Goal: Find specific fact: Find specific fact

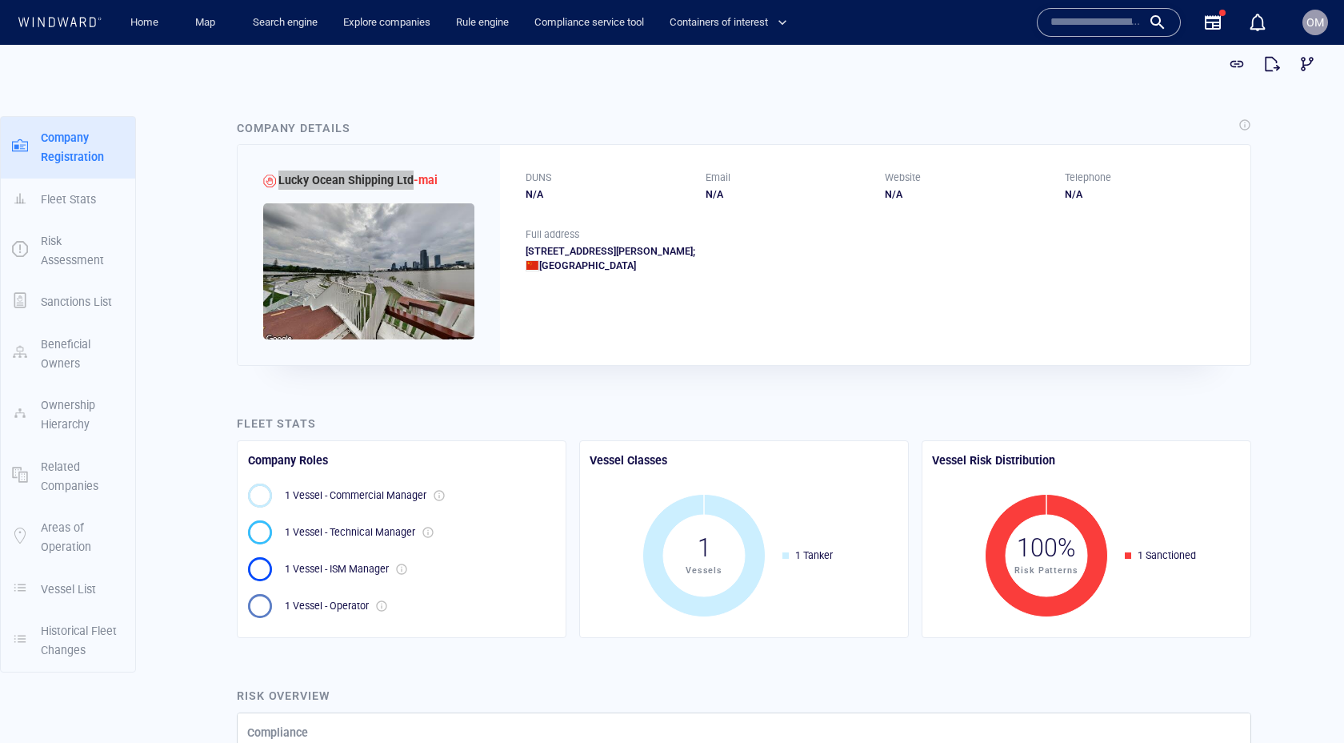
click at [1095, 22] on input "text" at bounding box center [1096, 22] width 91 height 24
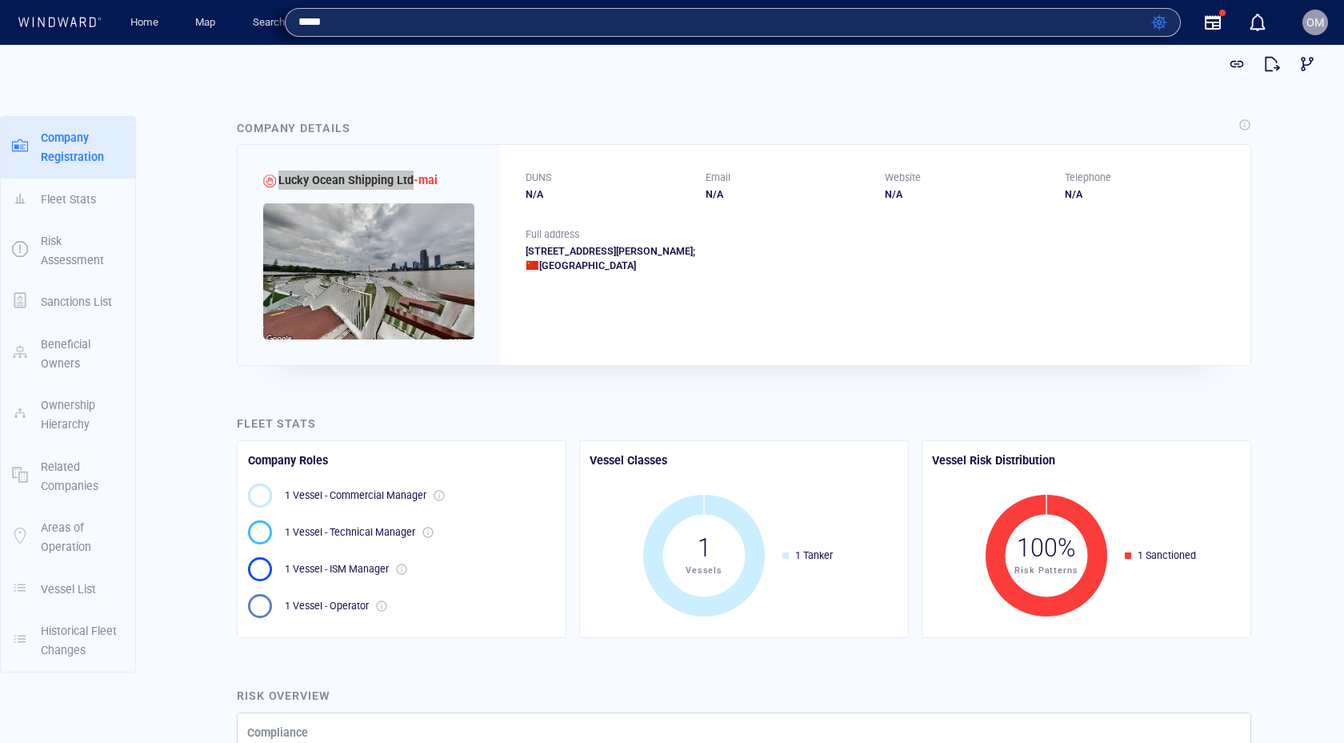
type input "*****"
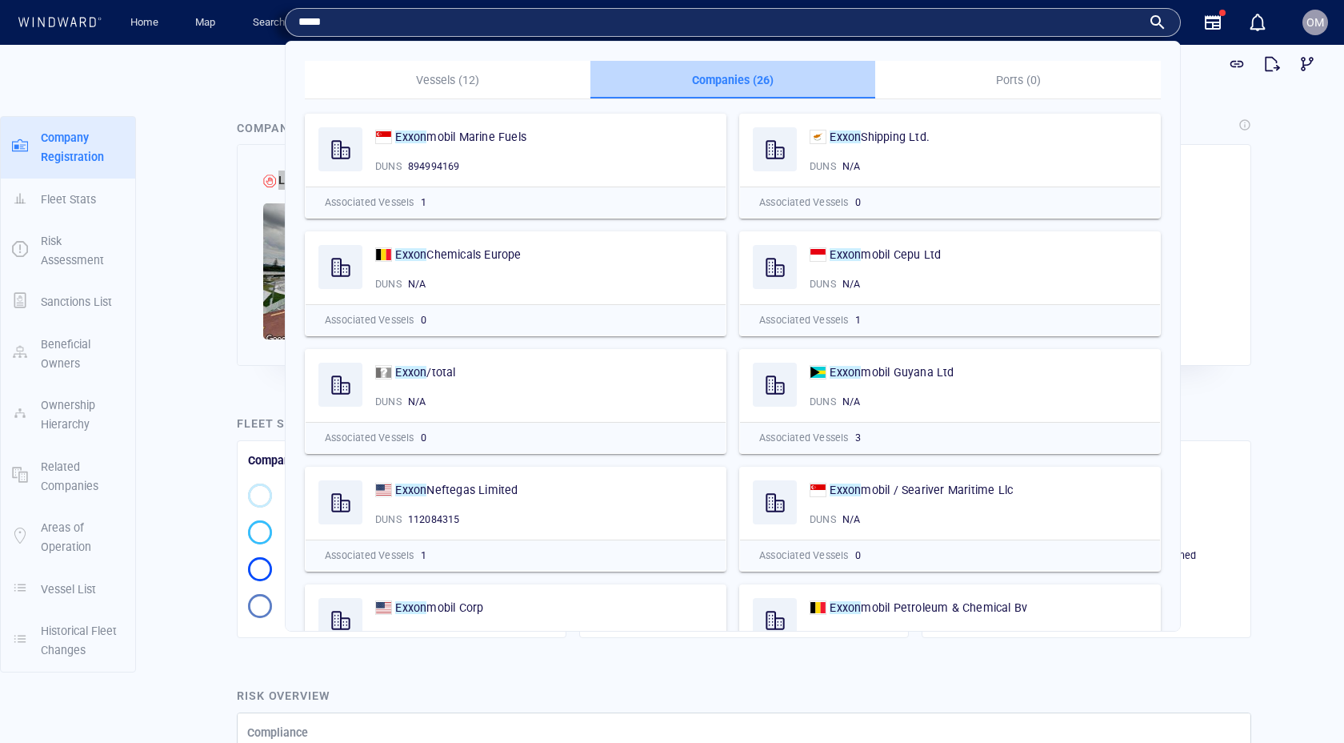
click at [719, 76] on p "Companies (26)" at bounding box center [733, 79] width 266 height 19
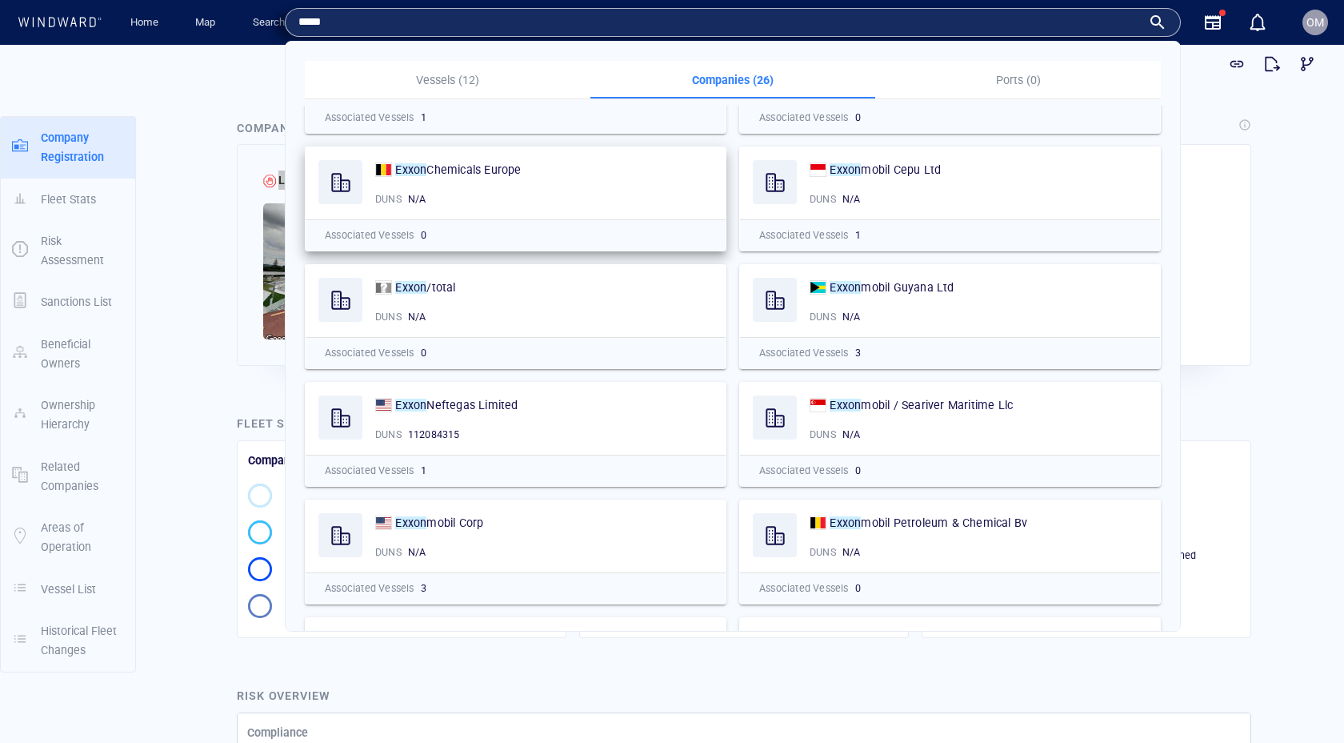
scroll to position [285, 0]
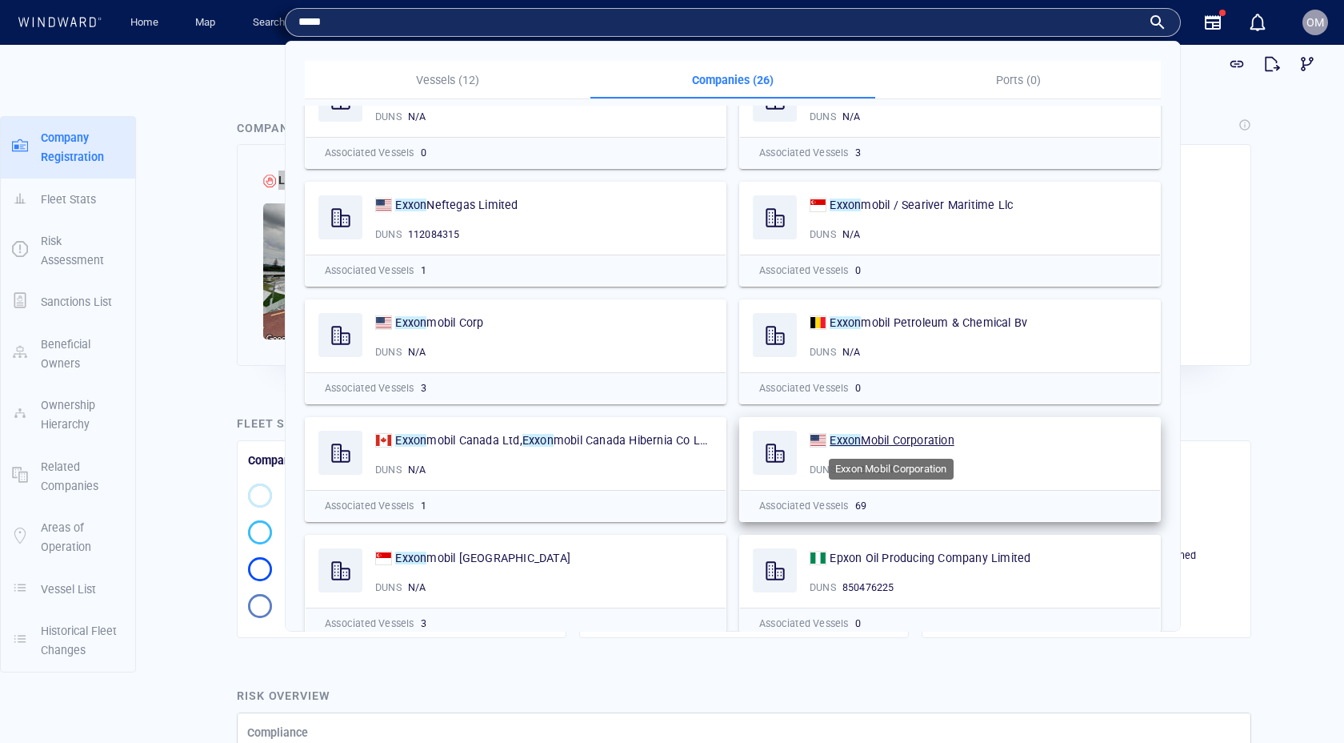
click at [899, 439] on span "Mobil Corporation" at bounding box center [907, 440] width 93 height 13
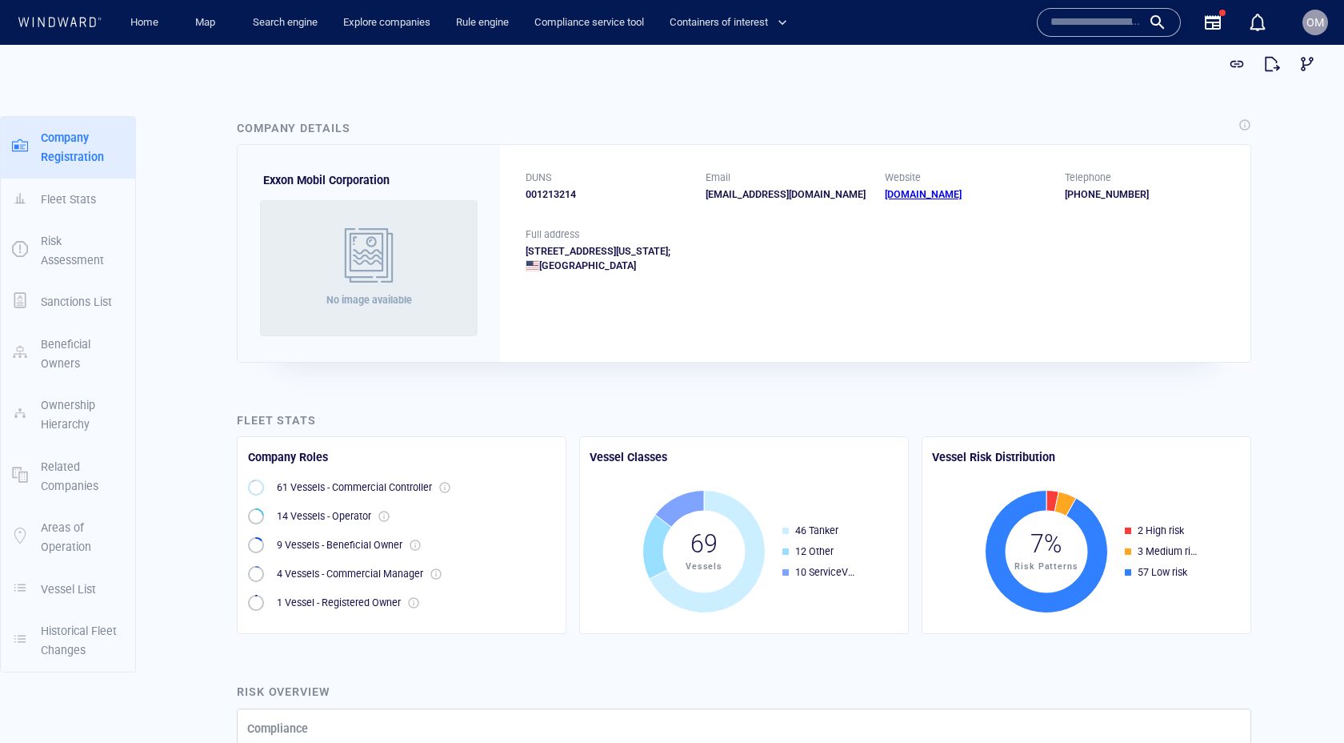
click at [548, 196] on div "001213214" at bounding box center [606, 194] width 161 height 14
click at [551, 196] on div "001213214" at bounding box center [606, 194] width 161 height 14
drag, startPoint x: 551, startPoint y: 196, endPoint x: 531, endPoint y: 197, distance: 19.2
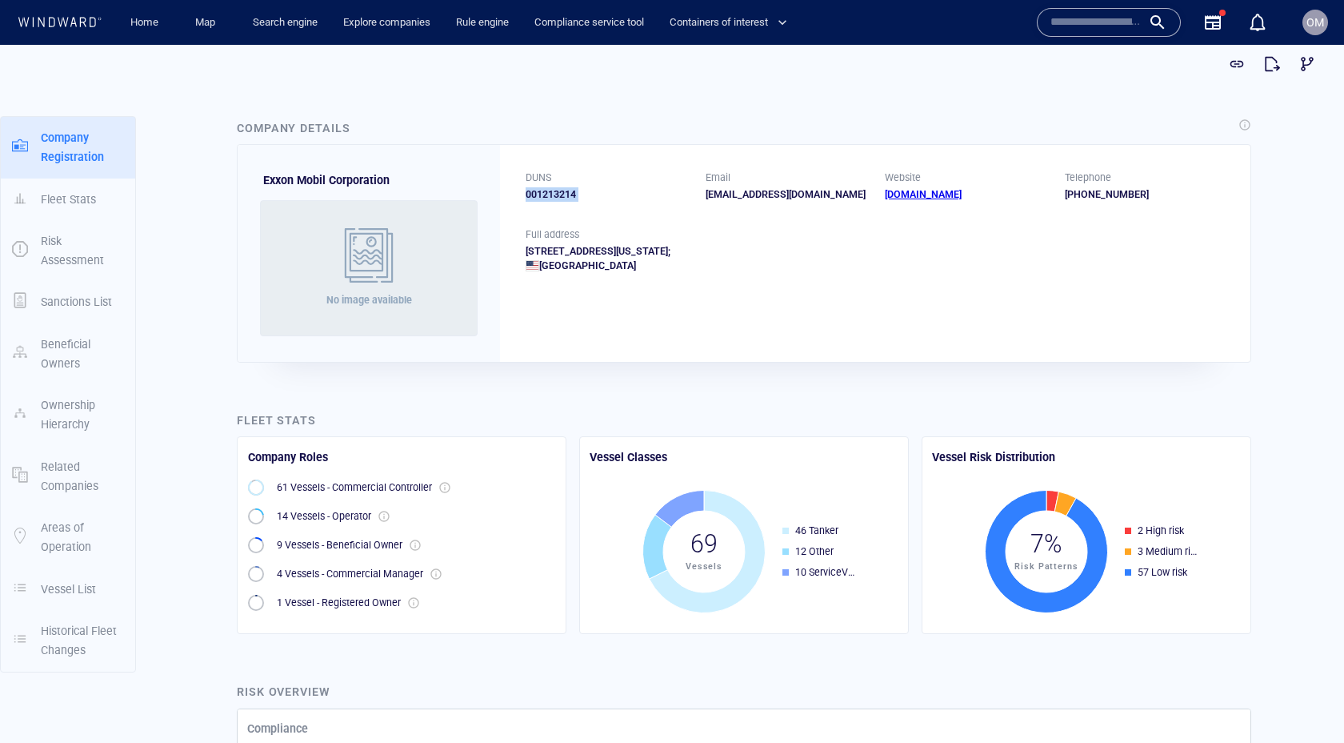
click at [551, 196] on div "001213214" at bounding box center [606, 194] width 161 height 14
copy div "001213214"
